Goal: Task Accomplishment & Management: Manage account settings

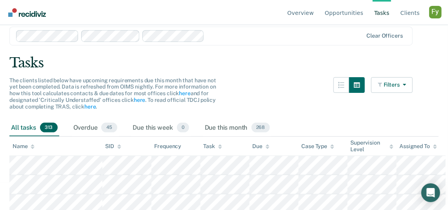
scroll to position [29, 0]
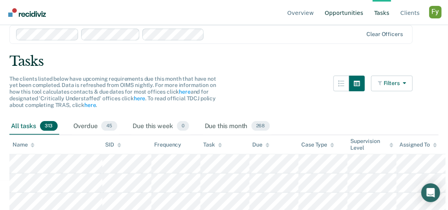
click at [339, 11] on link "Opportunities" at bounding box center [344, 12] width 42 height 25
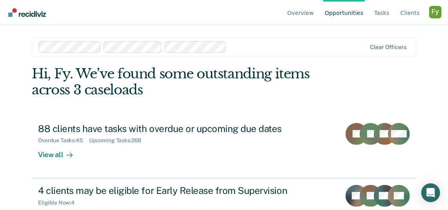
click at [256, 46] on div at bounding box center [298, 46] width 137 height 9
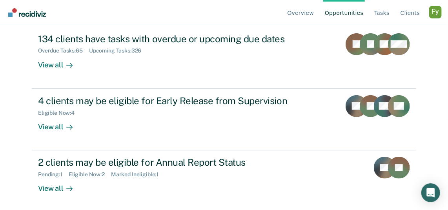
scroll to position [91, 0]
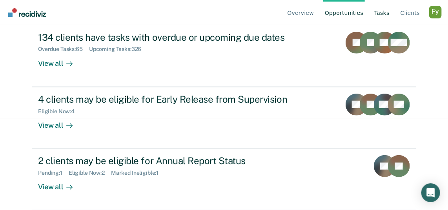
click at [382, 11] on link "Tasks" at bounding box center [382, 12] width 18 height 25
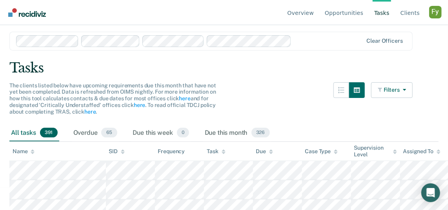
scroll to position [25, 0]
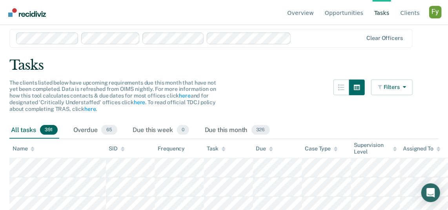
click at [287, 84] on div "The clients listed below have upcoming requirements due this month that have no…" at bounding box center [211, 101] width 404 height 42
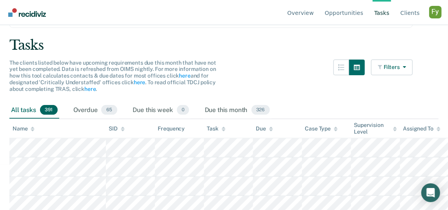
scroll to position [49, 0]
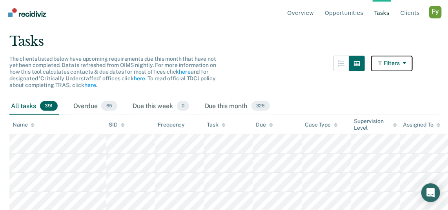
click at [374, 62] on button "Filters" at bounding box center [392, 64] width 42 height 16
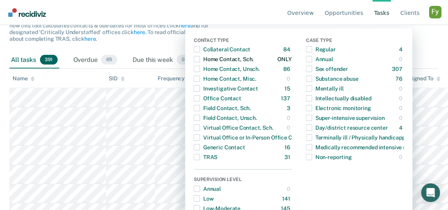
scroll to position [95, 0]
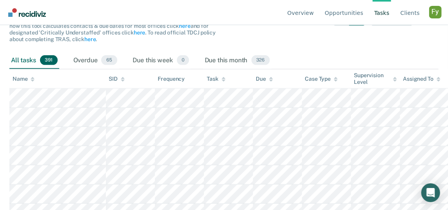
click at [241, 12] on nav "Overview Opportunities Tasks Client s Profile How it works Log Out" at bounding box center [224, 12] width 436 height 25
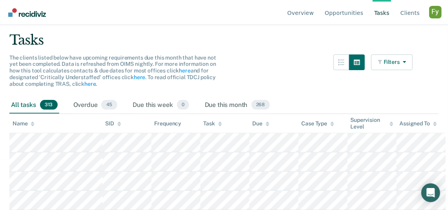
scroll to position [52, 0]
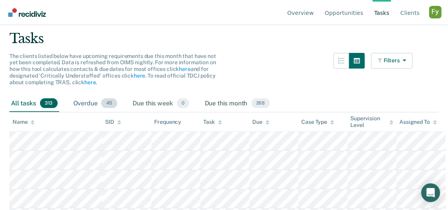
click at [84, 101] on div "Overdue 45" at bounding box center [95, 103] width 47 height 17
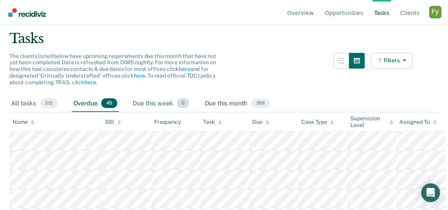
click at [158, 104] on div "Due this week 0" at bounding box center [160, 103] width 59 height 17
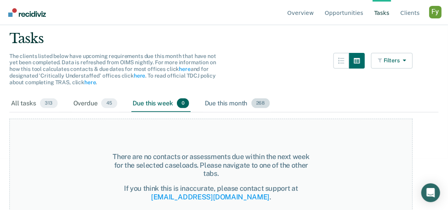
click at [203, 102] on div "Due this month 268" at bounding box center [237, 103] width 68 height 17
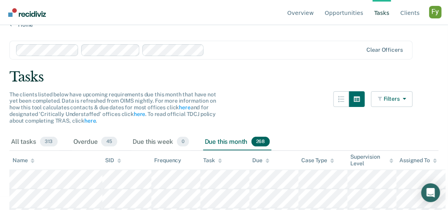
scroll to position [0, 0]
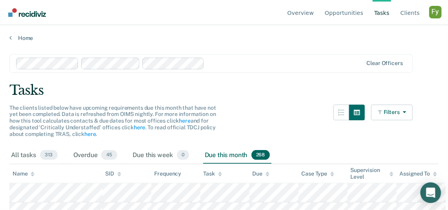
click at [427, 194] on icon "Open Intercom Messenger" at bounding box center [431, 193] width 10 height 10
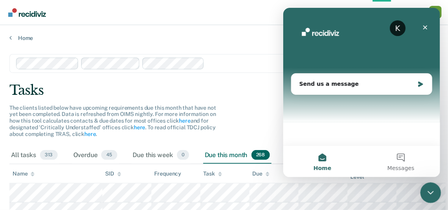
click at [432, 189] on icon "Close Intercom Messenger" at bounding box center [429, 191] width 9 height 9
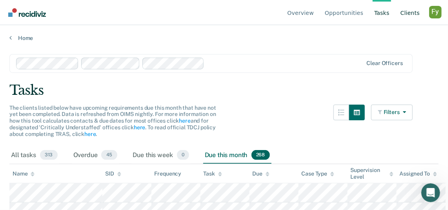
click at [408, 14] on link "Client s" at bounding box center [410, 12] width 22 height 25
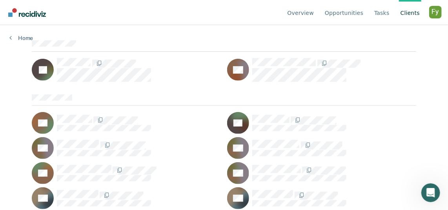
scroll to position [61, 0]
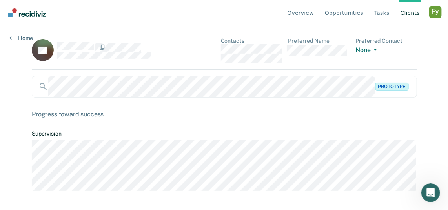
click at [405, 12] on link "Client s" at bounding box center [410, 12] width 22 height 25
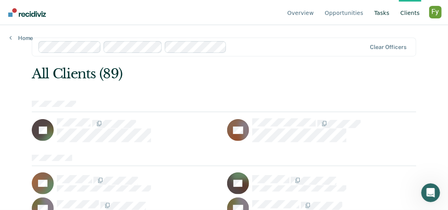
click at [380, 12] on link "Tasks" at bounding box center [382, 12] width 18 height 25
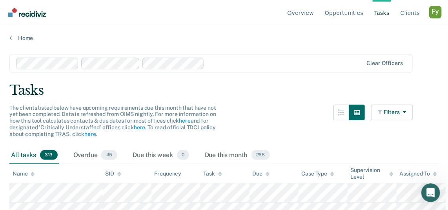
click at [435, 11] on div "Profile dropdown button" at bounding box center [435, 12] width 13 height 13
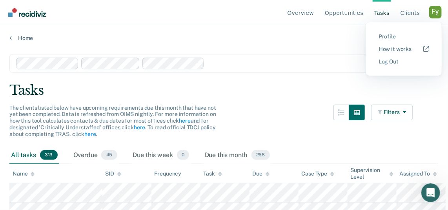
click at [432, 9] on div "Profile dropdown button" at bounding box center [435, 12] width 13 height 13
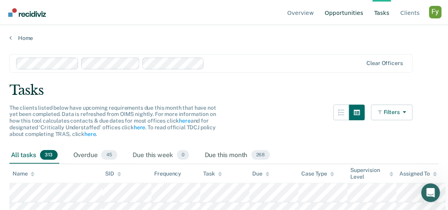
click at [351, 13] on link "Opportunities" at bounding box center [344, 12] width 42 height 25
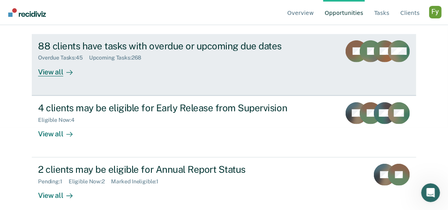
scroll to position [91, 0]
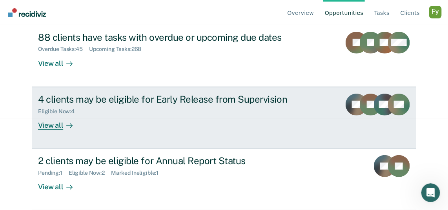
click at [196, 132] on link "4 clients may be eligible for Early Release from Supervision Eligible Now : 4 V…" at bounding box center [224, 118] width 385 height 62
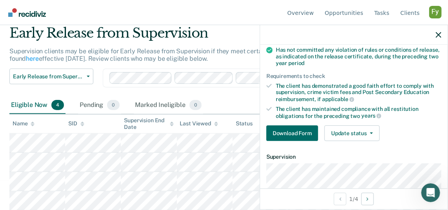
scroll to position [119, 0]
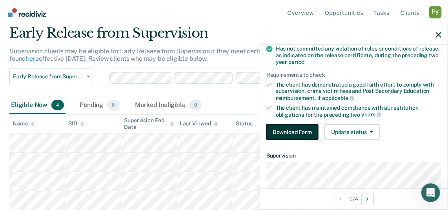
click at [307, 131] on button "Download Form" at bounding box center [293, 132] width 52 height 16
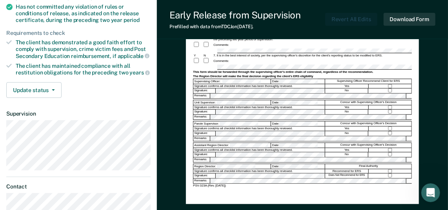
scroll to position [167, 0]
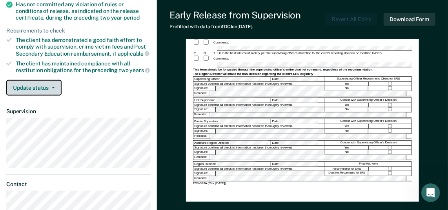
click at [40, 88] on button "Update status" at bounding box center [33, 88] width 55 height 16
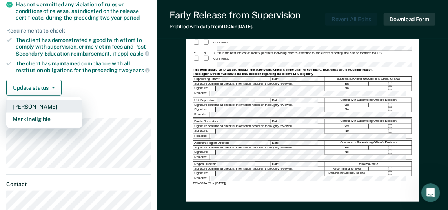
click at [40, 103] on button "[PERSON_NAME]" at bounding box center [44, 106] width 76 height 13
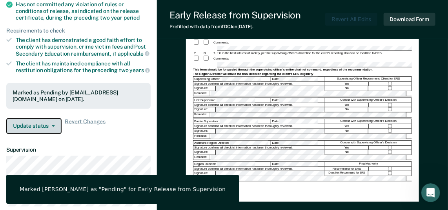
scroll to position [0, 0]
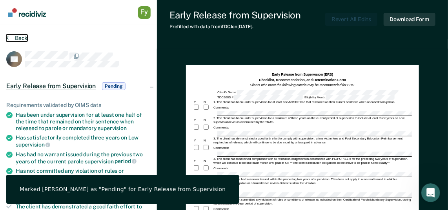
click at [18, 38] on button "Back" at bounding box center [16, 38] width 21 height 7
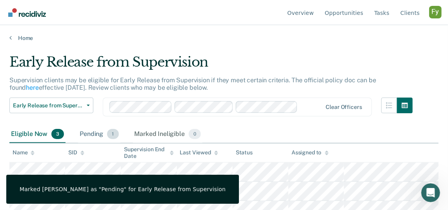
click at [93, 135] on div "Pending 1" at bounding box center [99, 134] width 42 height 17
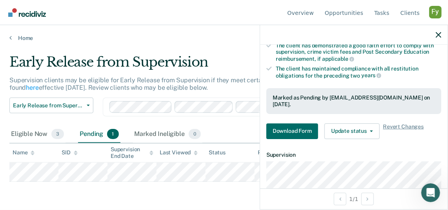
scroll to position [156, 0]
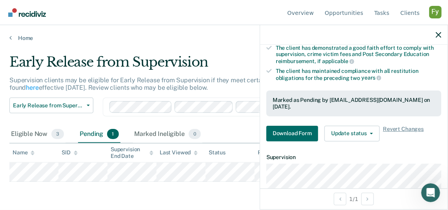
click at [437, 31] on div at bounding box center [354, 35] width 188 height 20
click at [438, 35] on icon "button" at bounding box center [438, 34] width 5 height 5
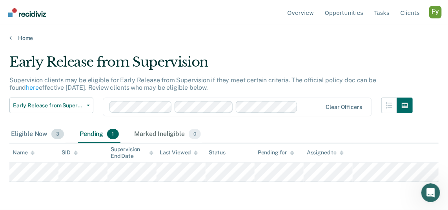
click at [25, 137] on div "Eligible Now 3" at bounding box center [37, 134] width 56 height 17
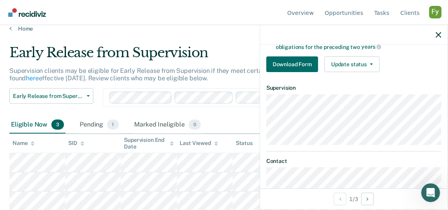
scroll to position [192, 0]
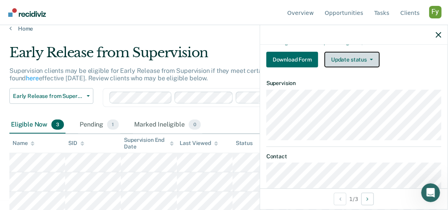
click at [365, 63] on button "Update status" at bounding box center [352, 60] width 55 height 16
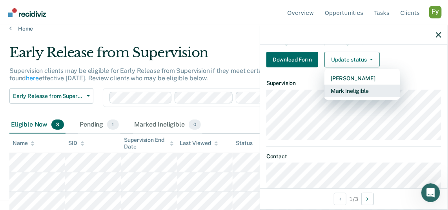
click at [354, 89] on button "Mark Ineligible" at bounding box center [363, 91] width 76 height 13
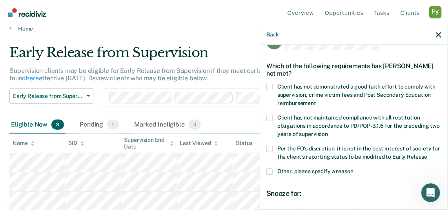
scroll to position [37, 0]
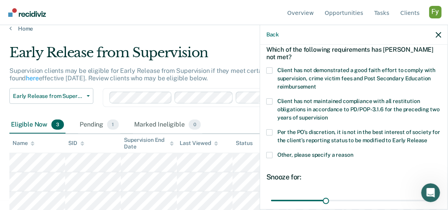
click at [269, 100] on span at bounding box center [270, 102] width 6 height 6
click at [328, 115] on input "Client has not maintained compliance with all restitution obligations in accord…" at bounding box center [328, 115] width 0 height 0
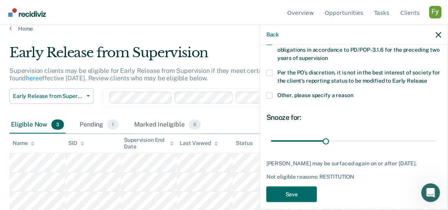
scroll to position [104, 0]
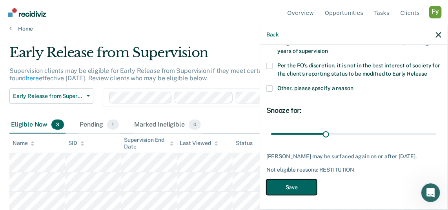
click at [293, 188] on button "Save" at bounding box center [292, 188] width 51 height 16
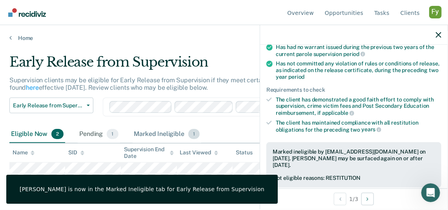
click at [168, 131] on div "Marked Ineligible 1" at bounding box center [167, 134] width 69 height 17
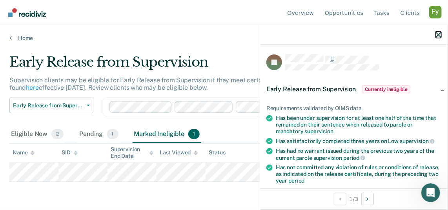
click at [438, 35] on icon "button" at bounding box center [438, 34] width 5 height 5
click at [439, 35] on icon "button" at bounding box center [438, 34] width 5 height 5
click at [29, 33] on div "Home" at bounding box center [224, 33] width 448 height 16
click at [23, 37] on link "Home" at bounding box center [223, 38] width 429 height 7
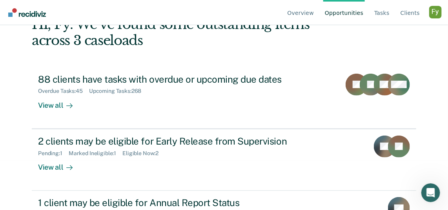
scroll to position [91, 0]
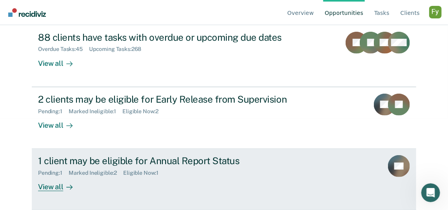
click at [108, 183] on div "1 client may be eligible for Annual Report Status Pending : 1 Marked Ineligible…" at bounding box center [185, 173] width 294 height 36
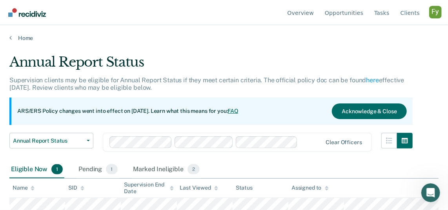
scroll to position [6, 0]
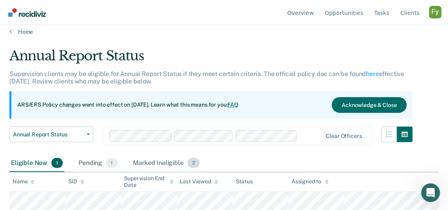
click at [161, 168] on div "Marked Ineligible 2" at bounding box center [167, 163] width 70 height 17
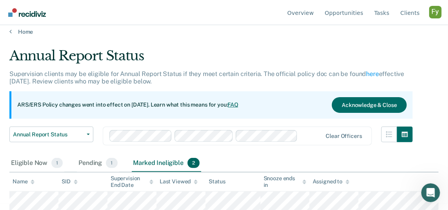
scroll to position [26, 0]
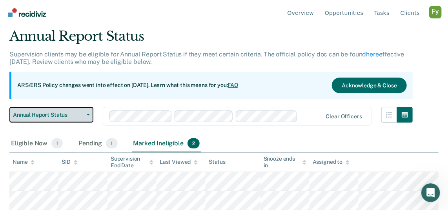
click at [62, 117] on span "Annual Report Status" at bounding box center [48, 115] width 71 height 7
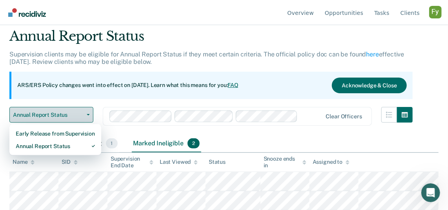
click at [62, 116] on span "Annual Report Status" at bounding box center [48, 115] width 71 height 7
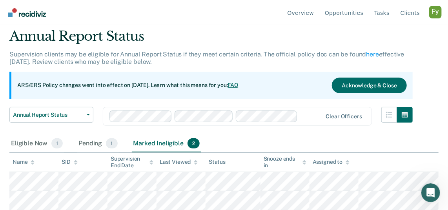
click at [226, 140] on div "Eligible Now 1 Pending 1 Marked Ineligible 2" at bounding box center [223, 144] width 429 height 18
click at [347, 14] on link "Opportunities" at bounding box center [344, 12] width 42 height 25
